Goal: Information Seeking & Learning: Learn about a topic

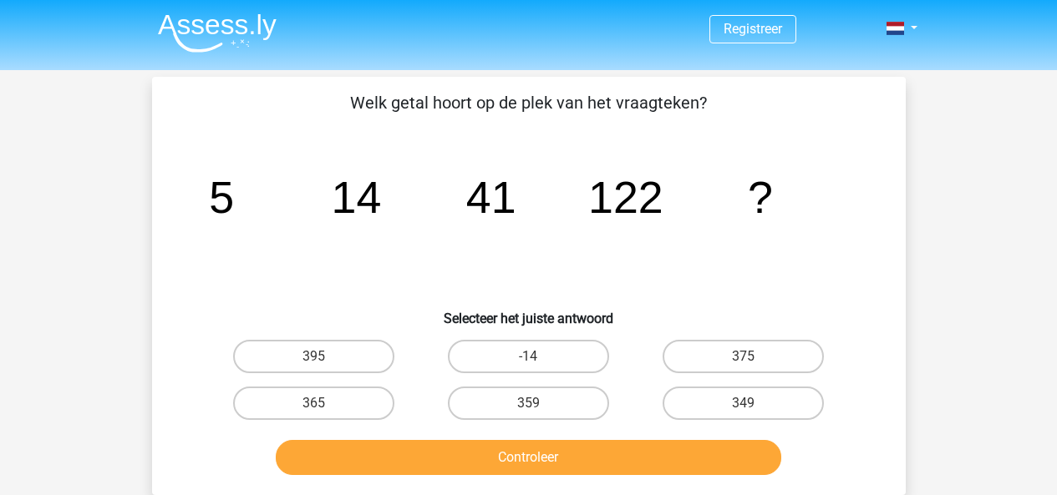
click at [875, 276] on div "image/svg+xml 5 14 41 122 ?" at bounding box center [529, 213] width 700 height 169
click at [525, 354] on label "-14" at bounding box center [528, 356] width 161 height 33
click at [528, 357] on input "-14" at bounding box center [533, 362] width 11 height 11
radio input "true"
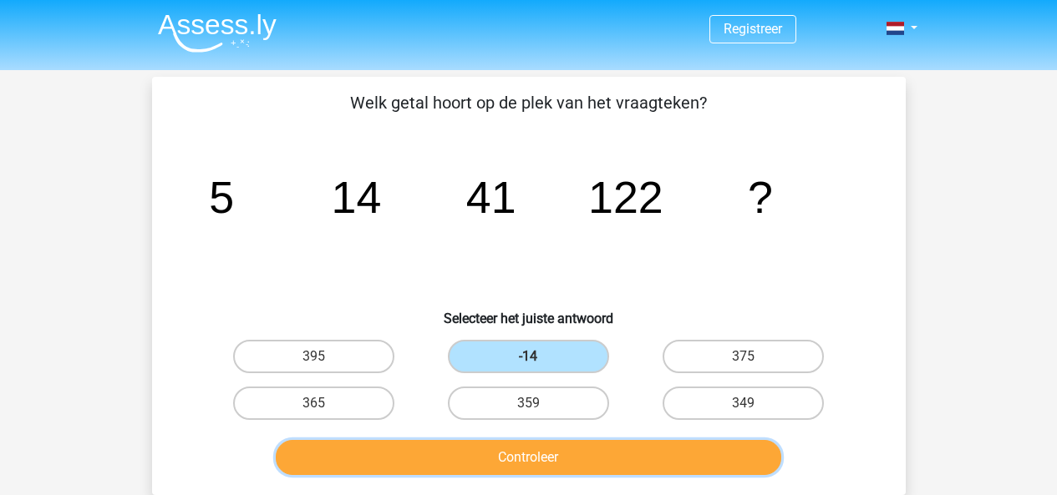
click at [562, 461] on button "Controleer" at bounding box center [528, 457] width 505 height 35
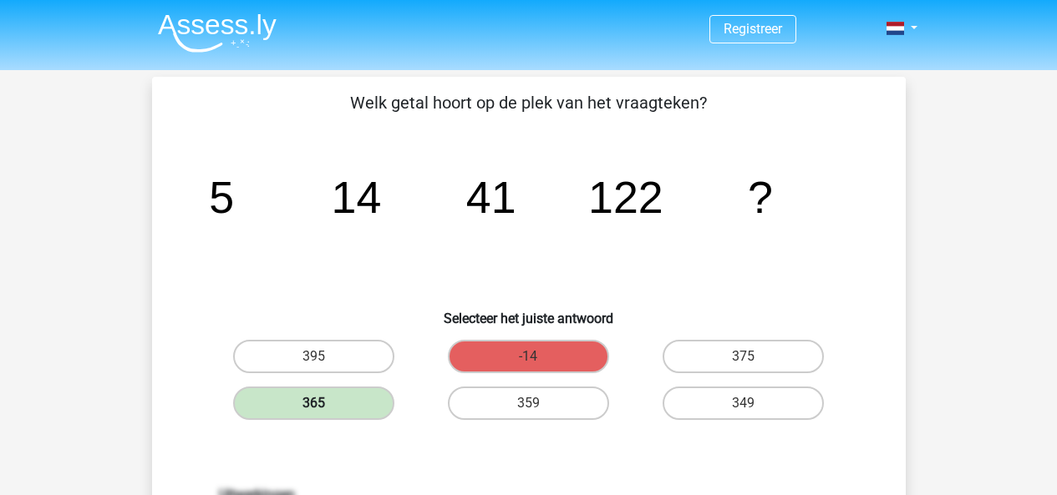
click at [329, 403] on label "365" at bounding box center [313, 403] width 161 height 33
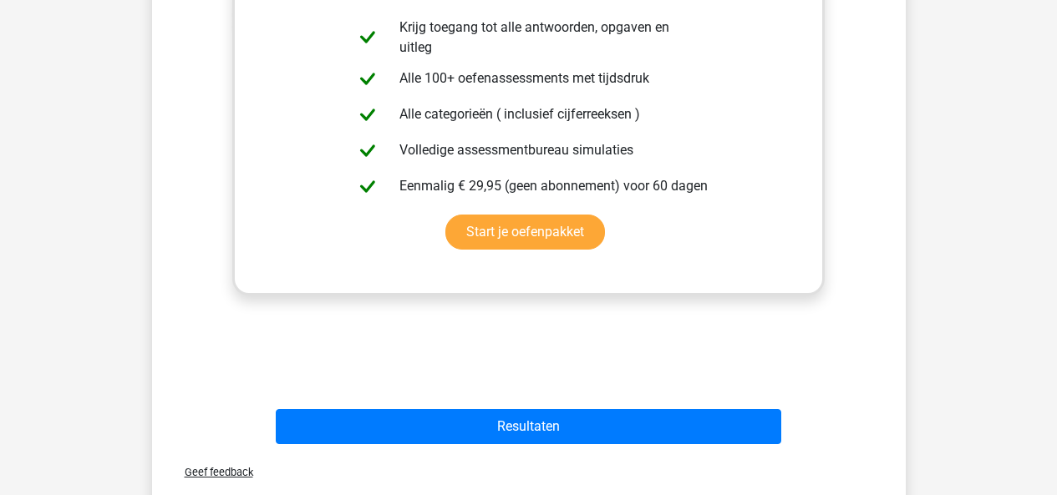
scroll to position [585, 0]
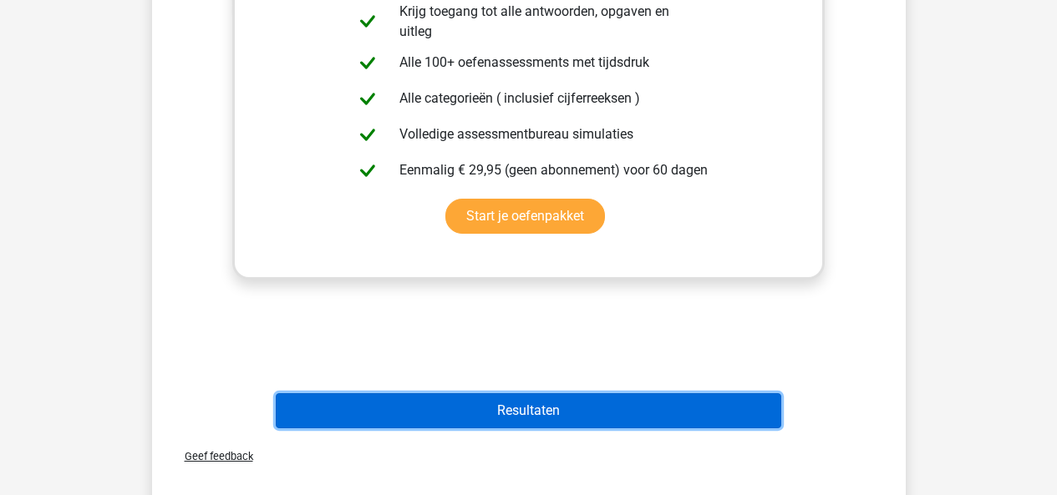
click at [566, 410] on button "Resultaten" at bounding box center [528, 410] width 505 height 35
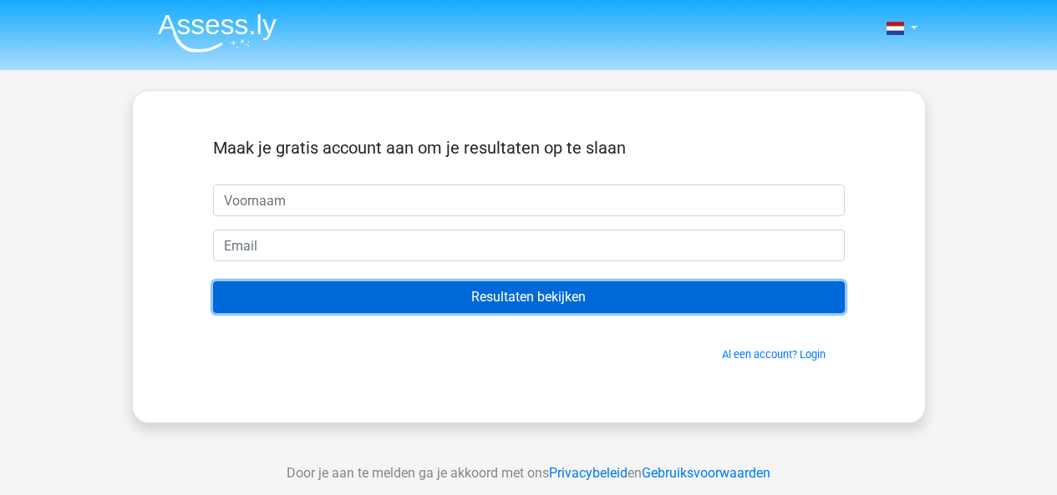
click at [572, 297] on input "Resultaten bekijken" at bounding box center [528, 297] width 631 height 32
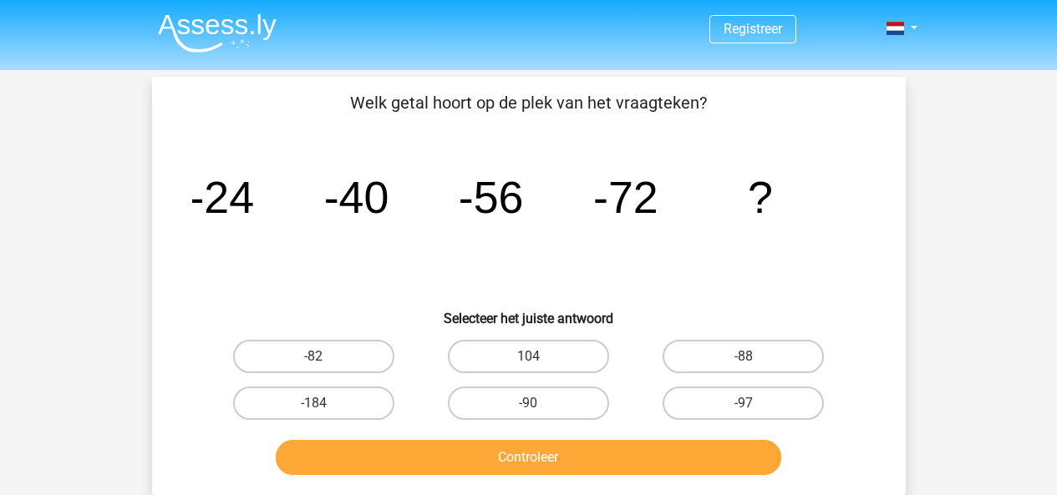
scroll to position [481, 0]
